Goal: Information Seeking & Learning: Learn about a topic

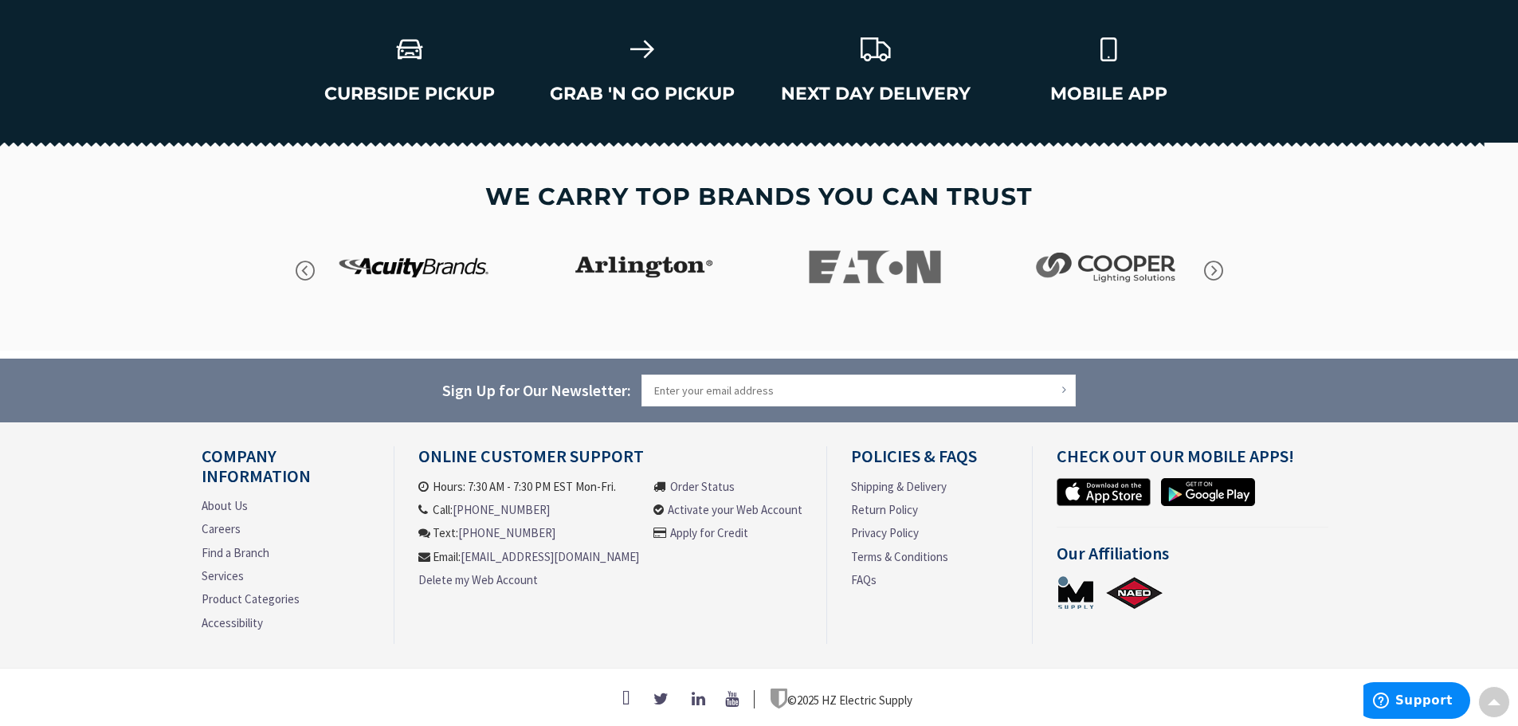
scroll to position [1491, 0]
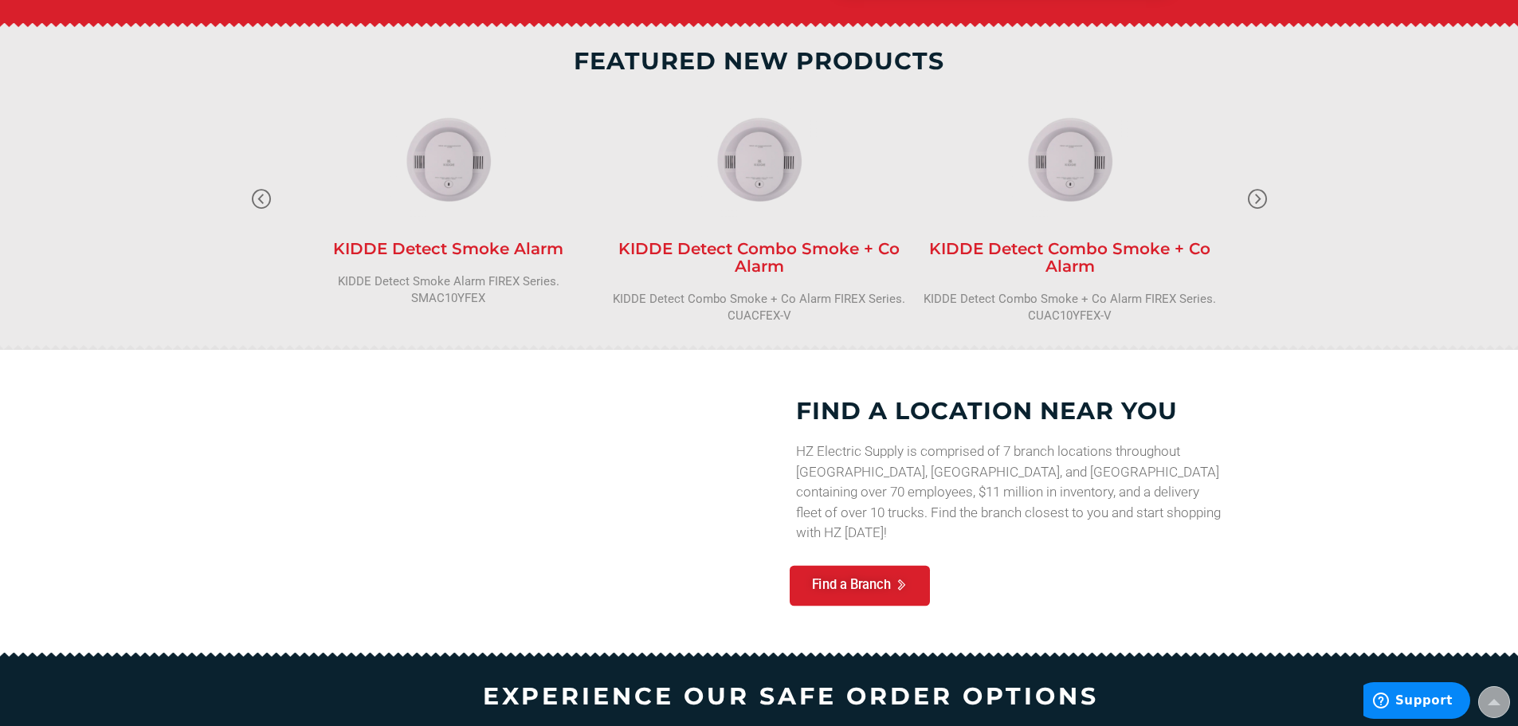
click at [880, 566] on link "Find a Branch" at bounding box center [860, 586] width 140 height 41
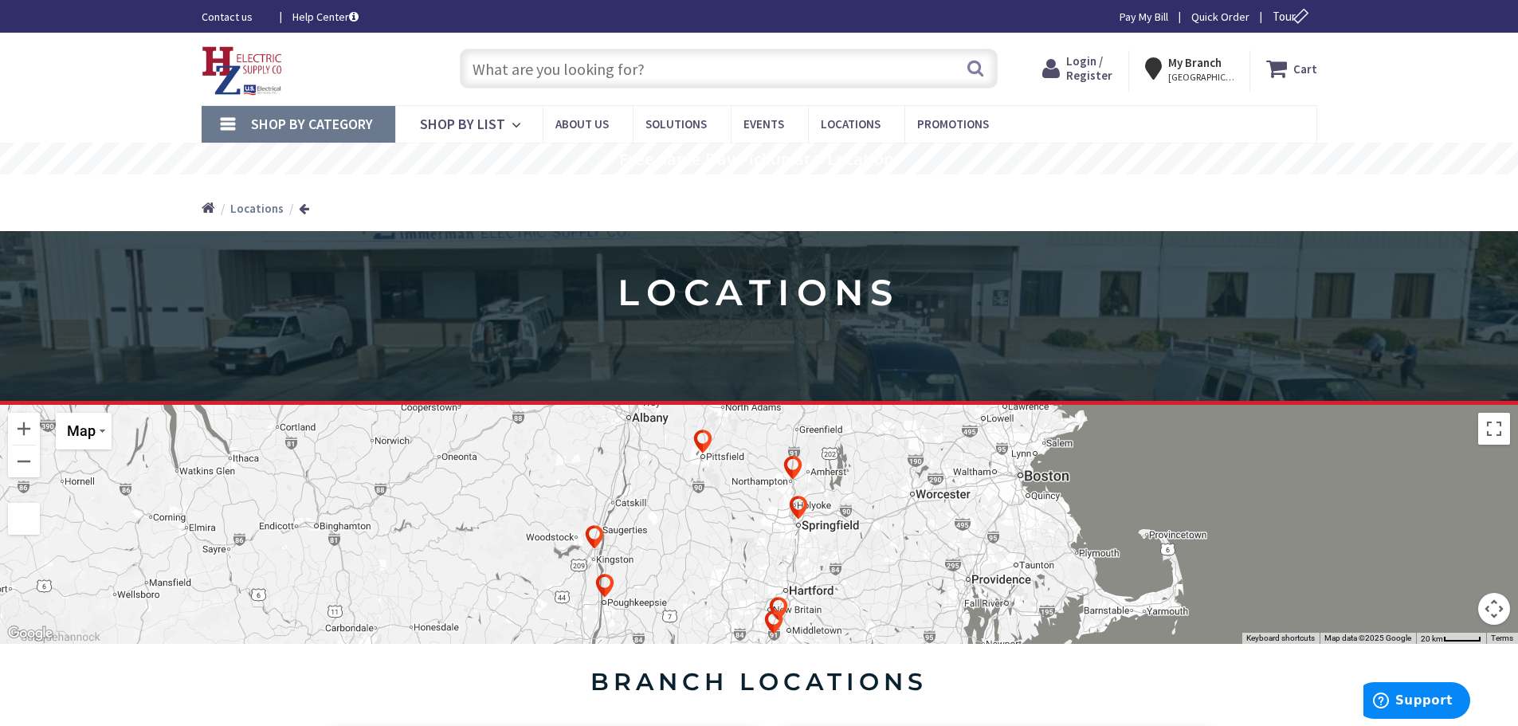
drag, startPoint x: 800, startPoint y: 485, endPoint x: 800, endPoint y: 493, distance: 8.8
click at [800, 488] on div at bounding box center [759, 524] width 1518 height 239
click at [792, 492] on img at bounding box center [799, 508] width 32 height 32
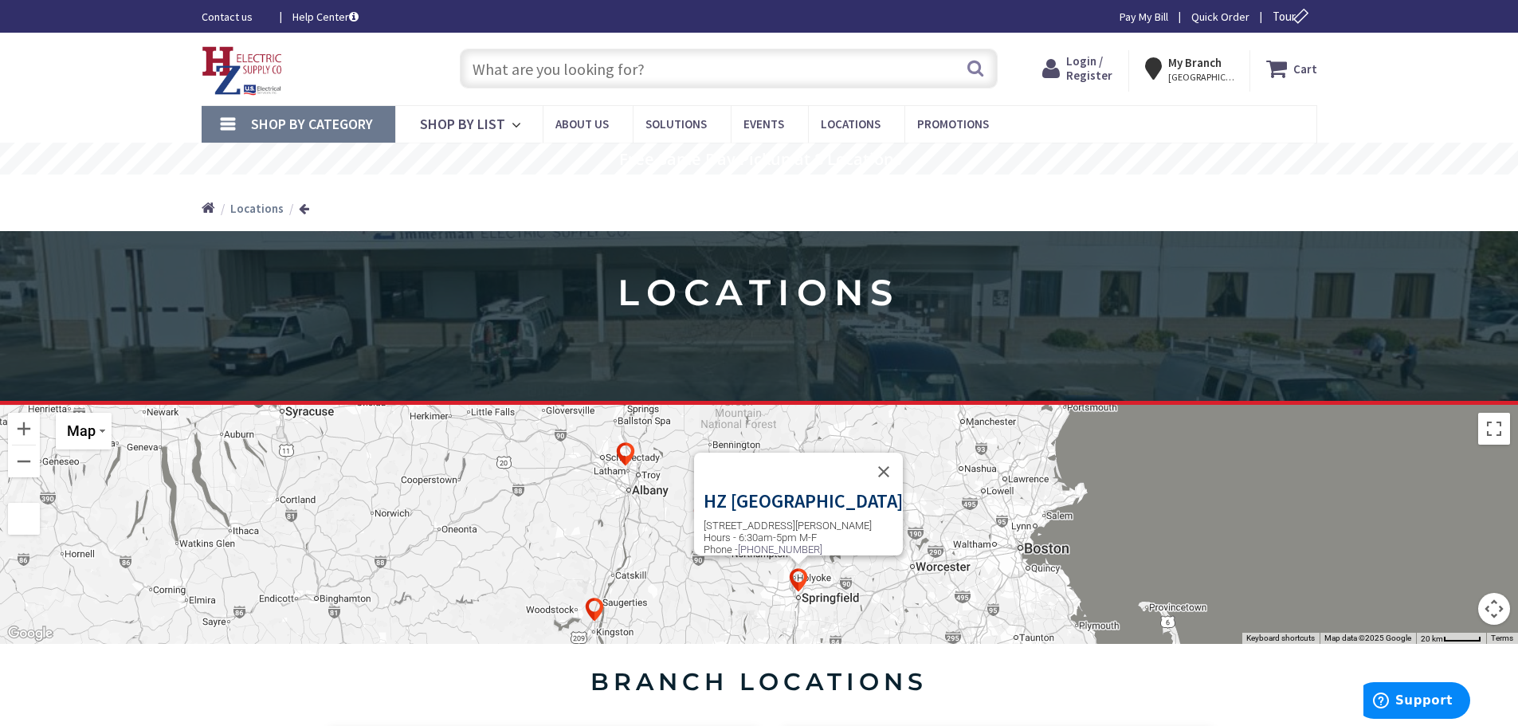
click at [818, 508] on h3 "HZ Springfield" at bounding box center [803, 501] width 199 height 21
click at [791, 509] on h3 "HZ Springfield" at bounding box center [803, 501] width 199 height 21
click at [748, 116] on span "Events" at bounding box center [764, 123] width 41 height 15
click at [763, 120] on span "Events" at bounding box center [764, 123] width 41 height 15
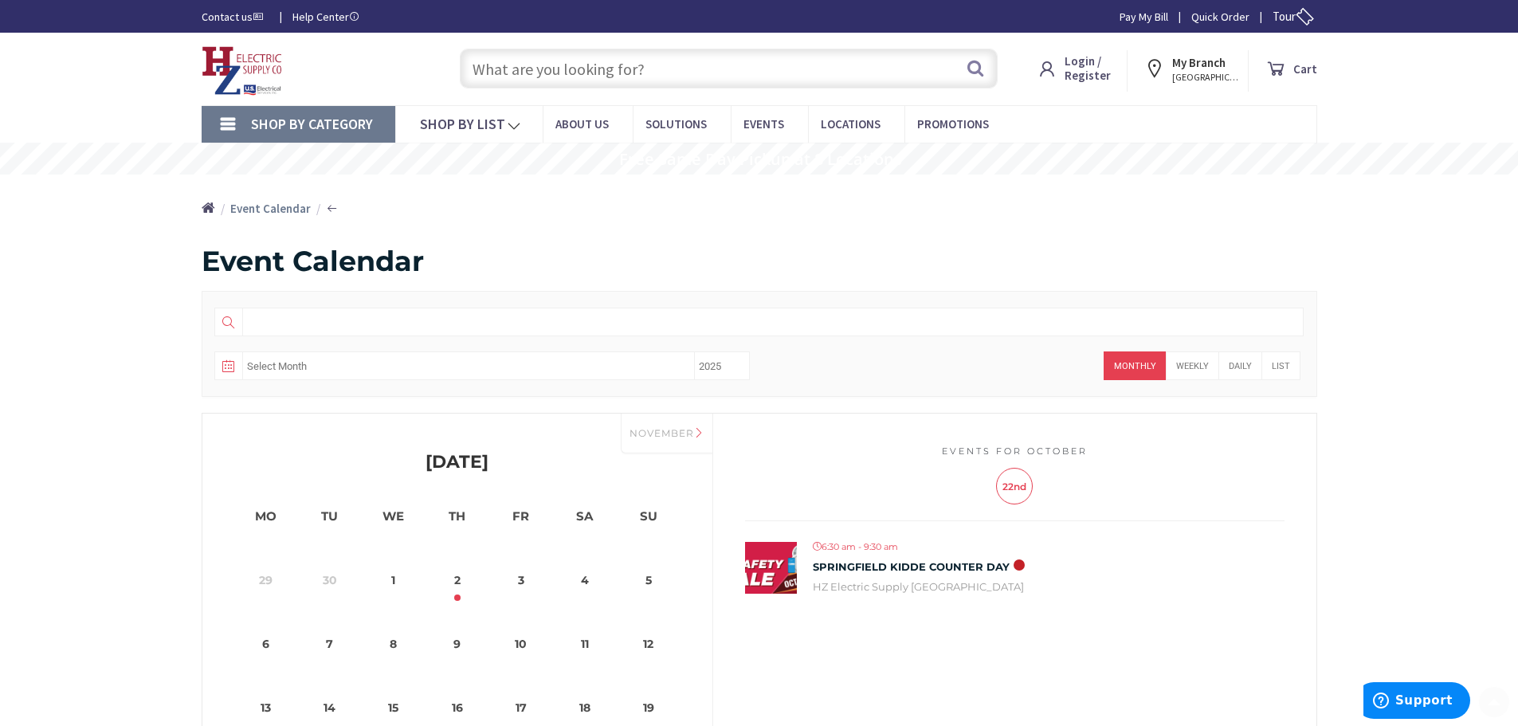
scroll to position [319, 0]
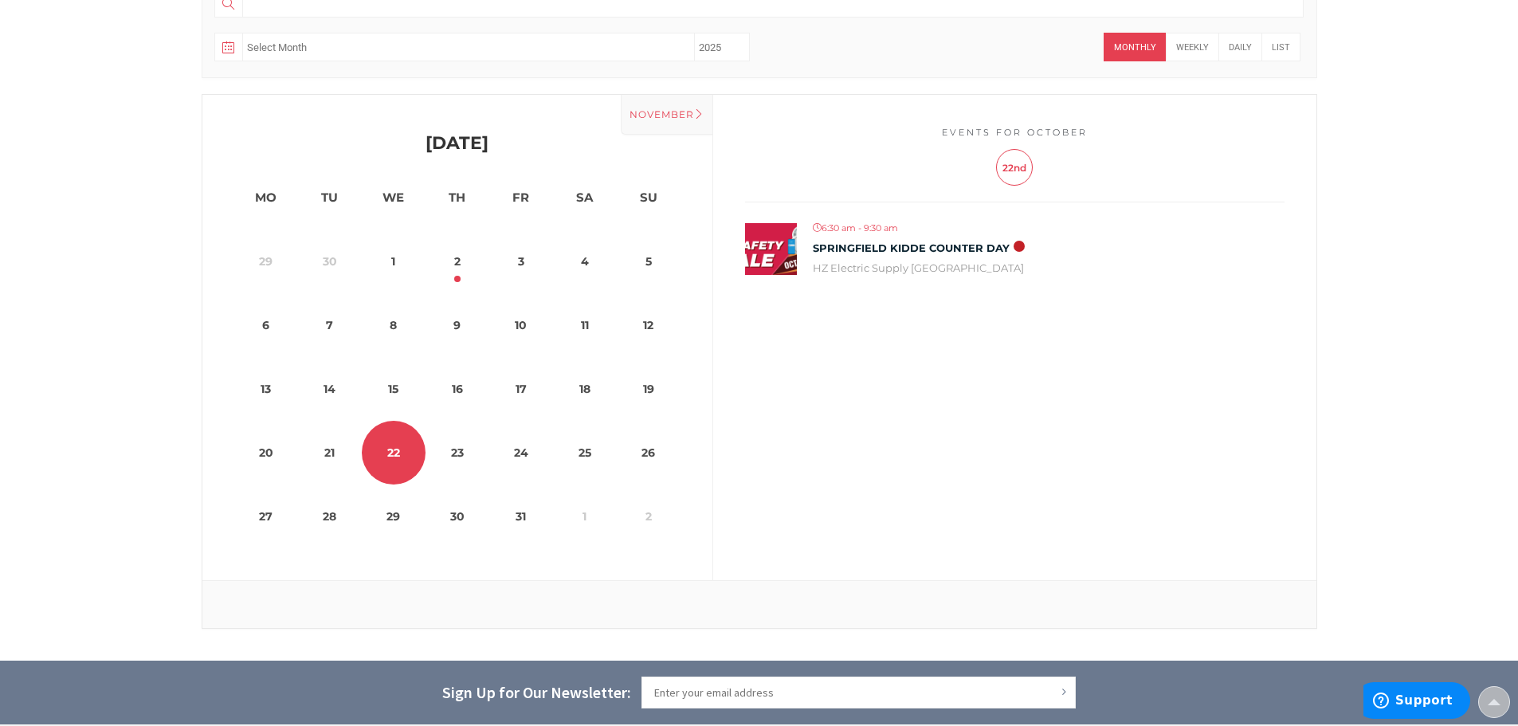
click at [676, 117] on div "November" at bounding box center [667, 115] width 92 height 40
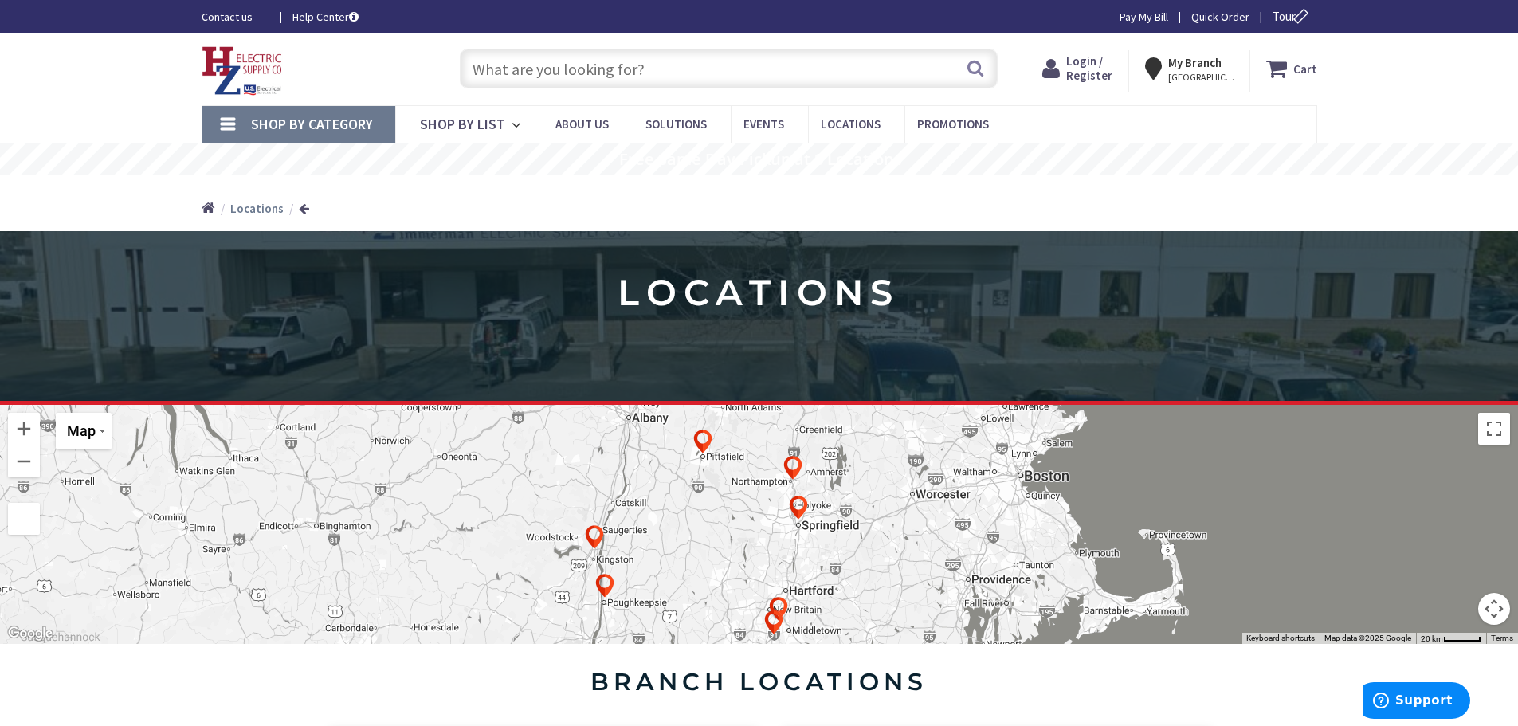
click at [226, 74] on img at bounding box center [242, 70] width 81 height 49
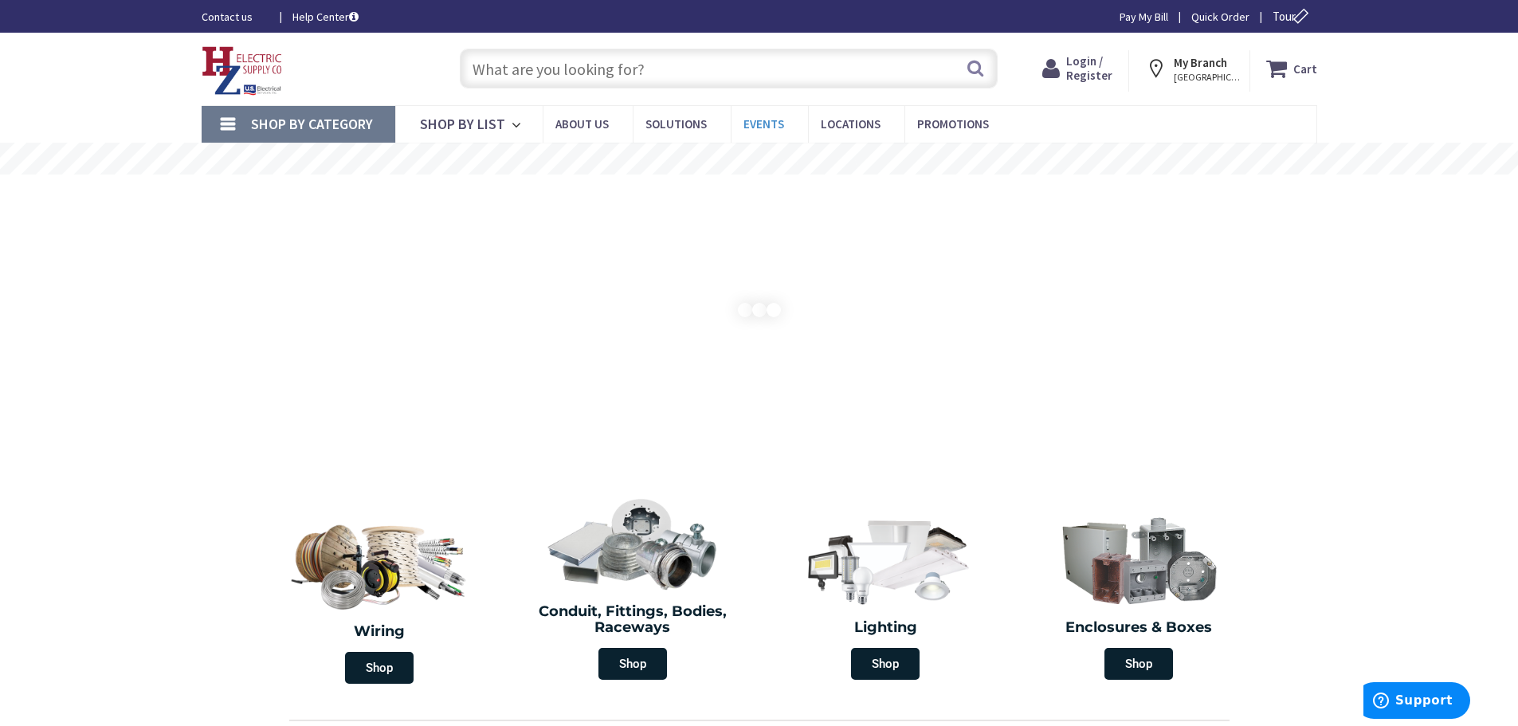
click at [767, 121] on span "Events" at bounding box center [764, 123] width 41 height 15
